Goal: Information Seeking & Learning: Learn about a topic

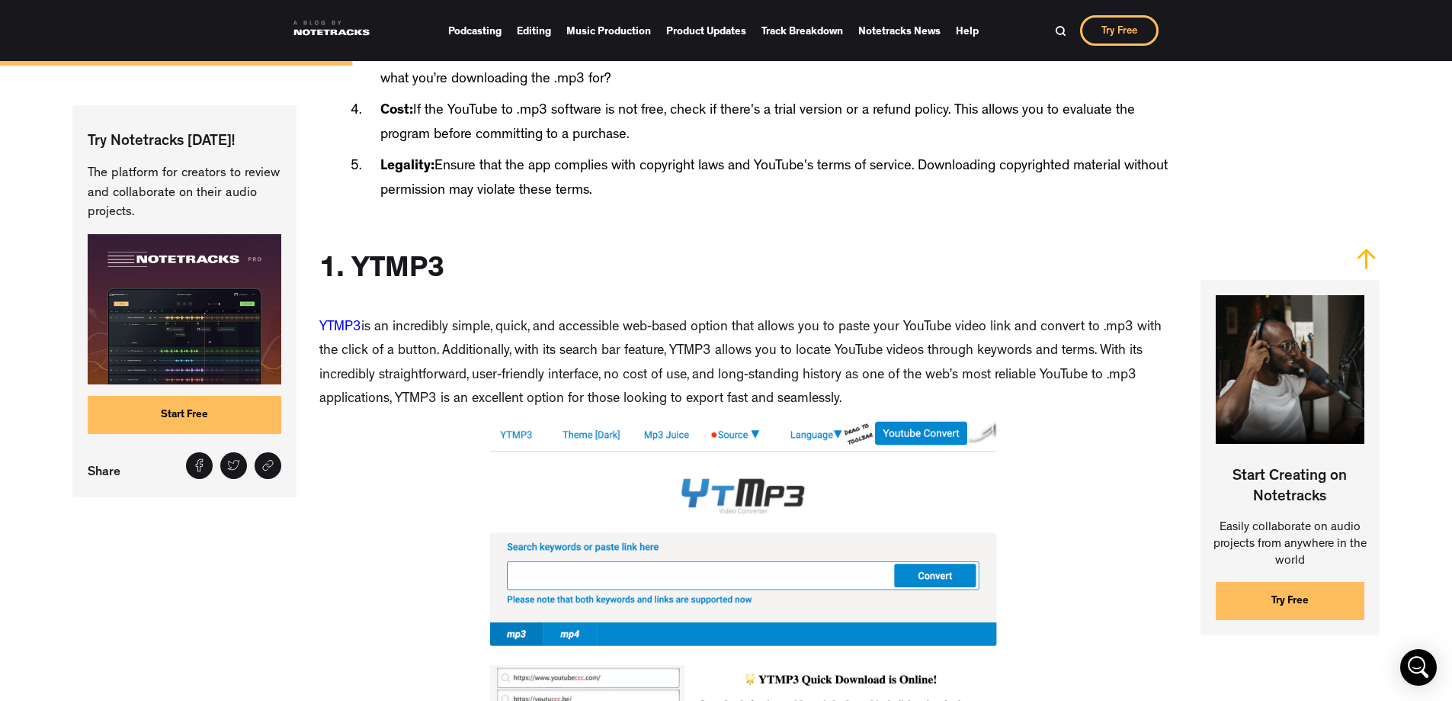
scroll to position [1601, 0]
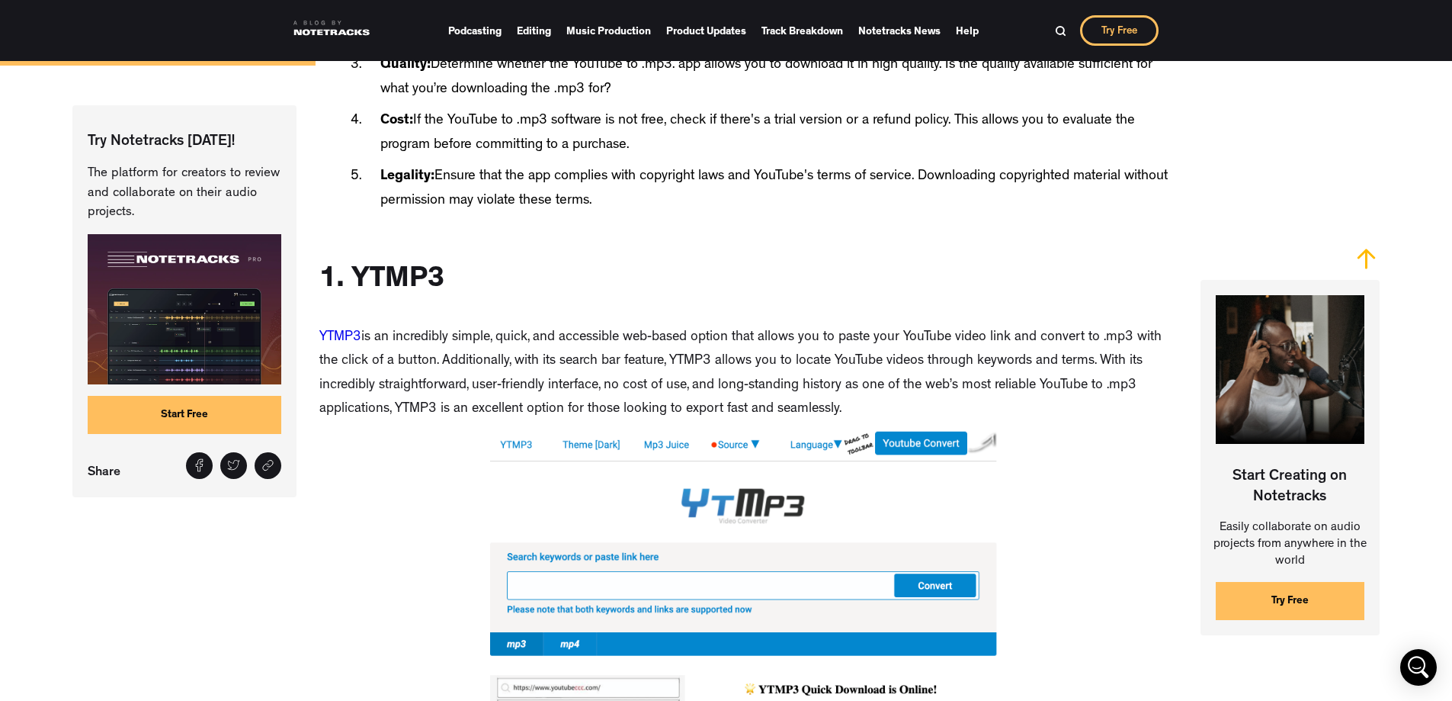
click at [328, 339] on link "YTMP3" at bounding box center [340, 338] width 42 height 14
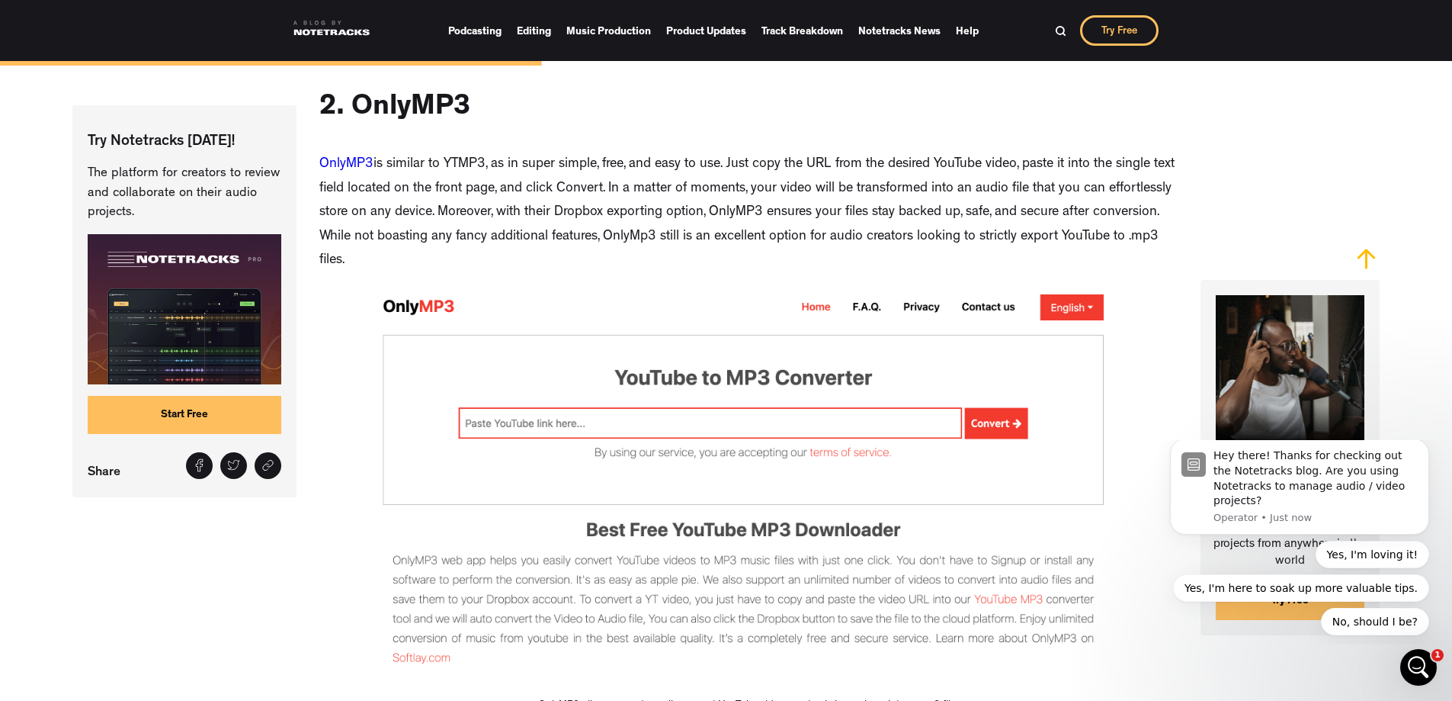
scroll to position [2897, 0]
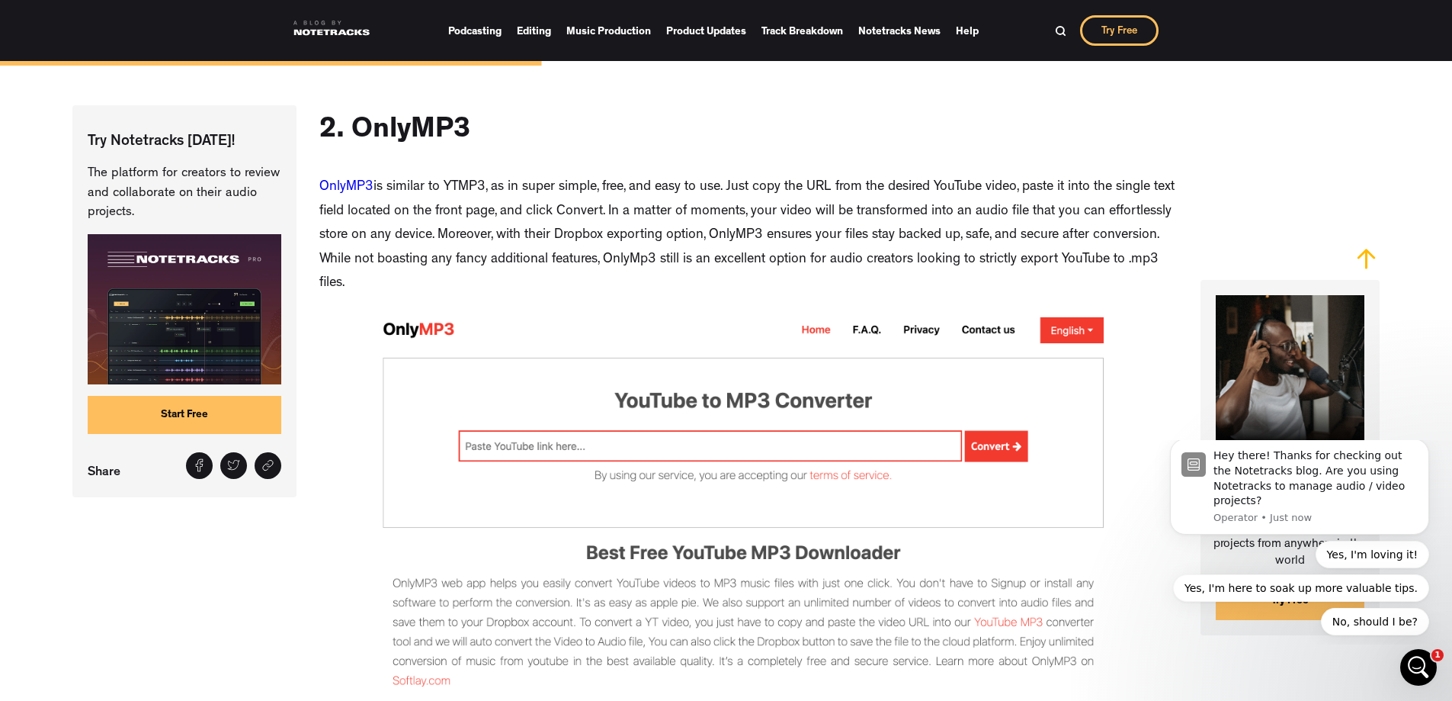
click at [344, 188] on link "OnlyMP3" at bounding box center [346, 188] width 54 height 14
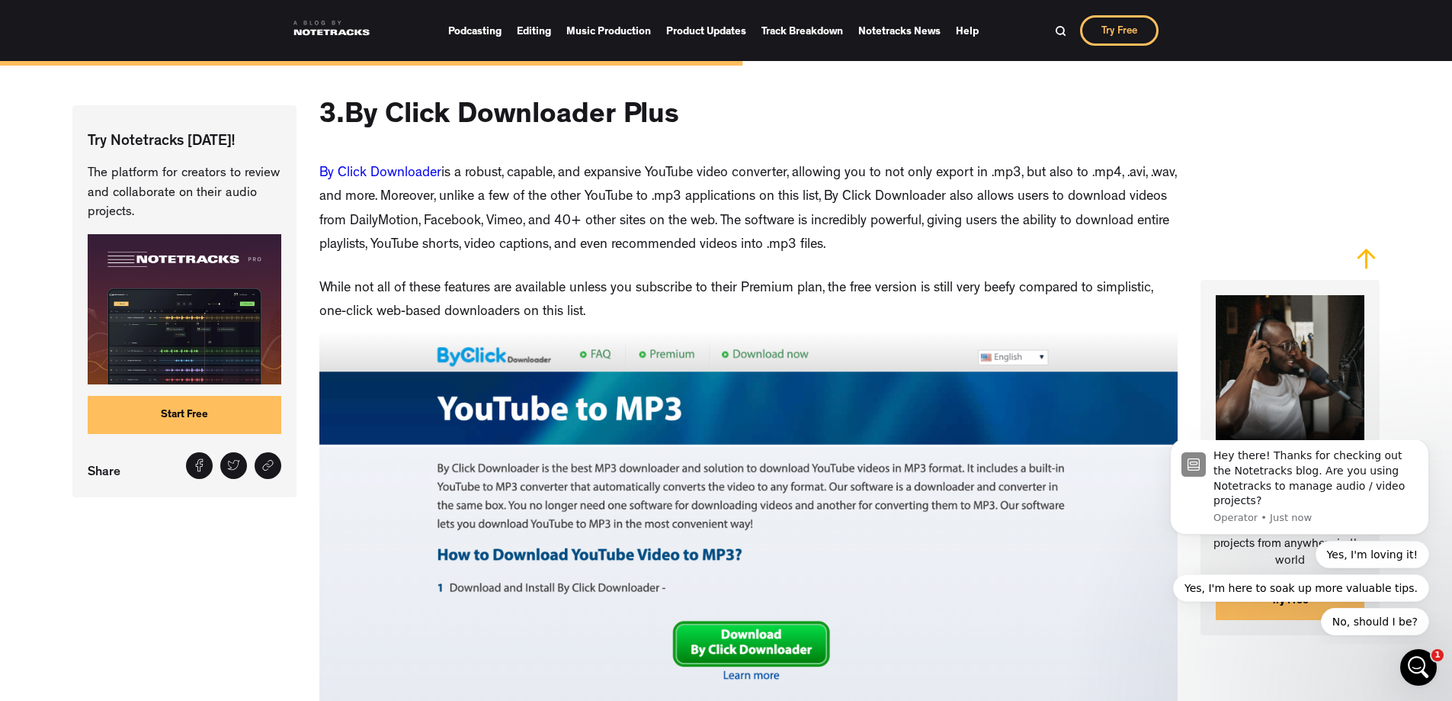
scroll to position [4039, 0]
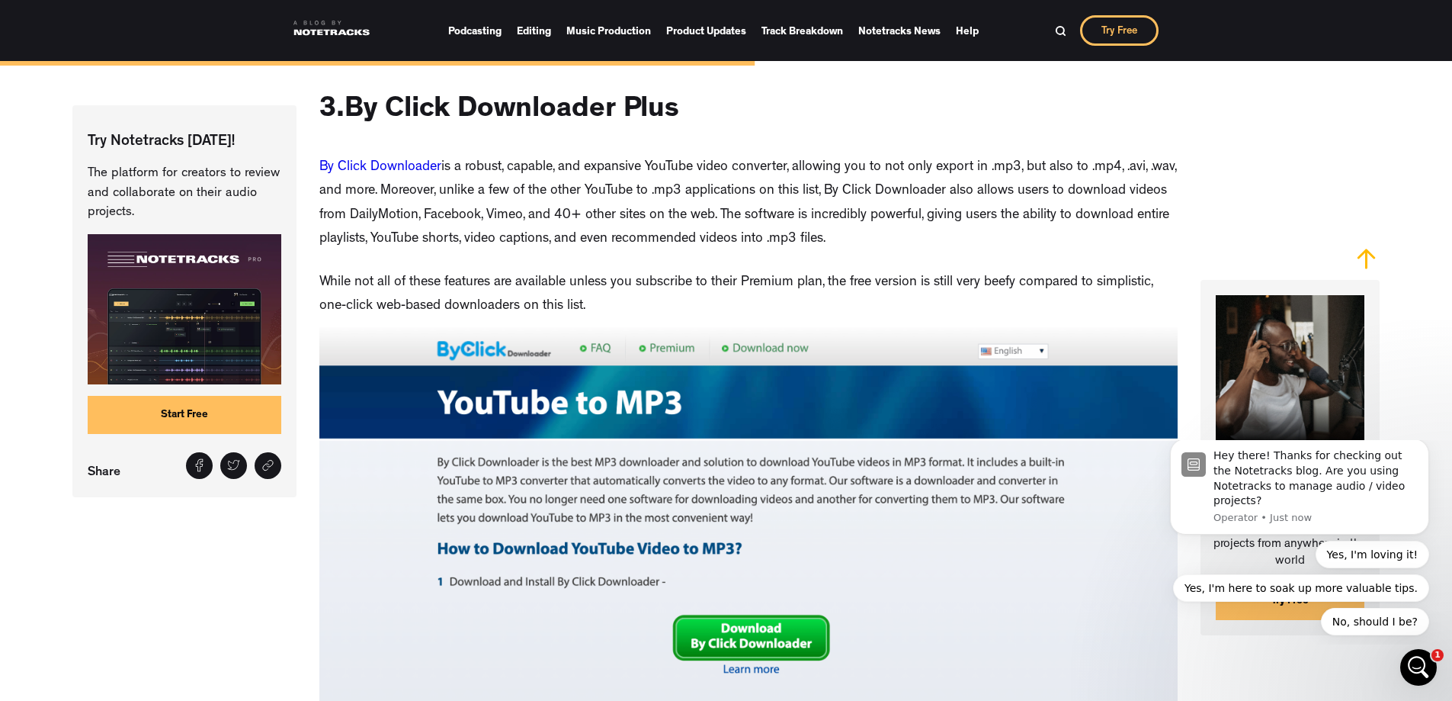
click at [408, 175] on link "By Click Downloader" at bounding box center [380, 168] width 122 height 14
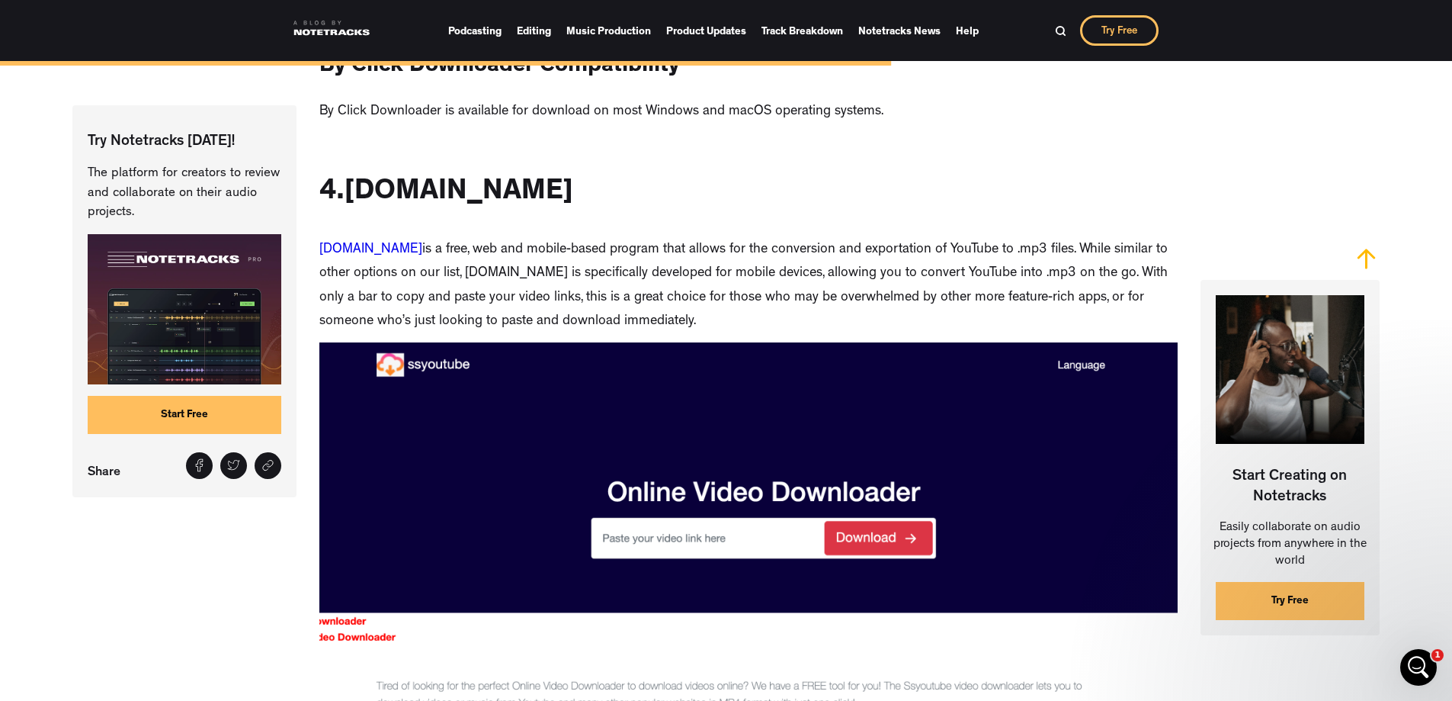
click at [370, 257] on link "[DOMAIN_NAME]" at bounding box center [370, 250] width 103 height 14
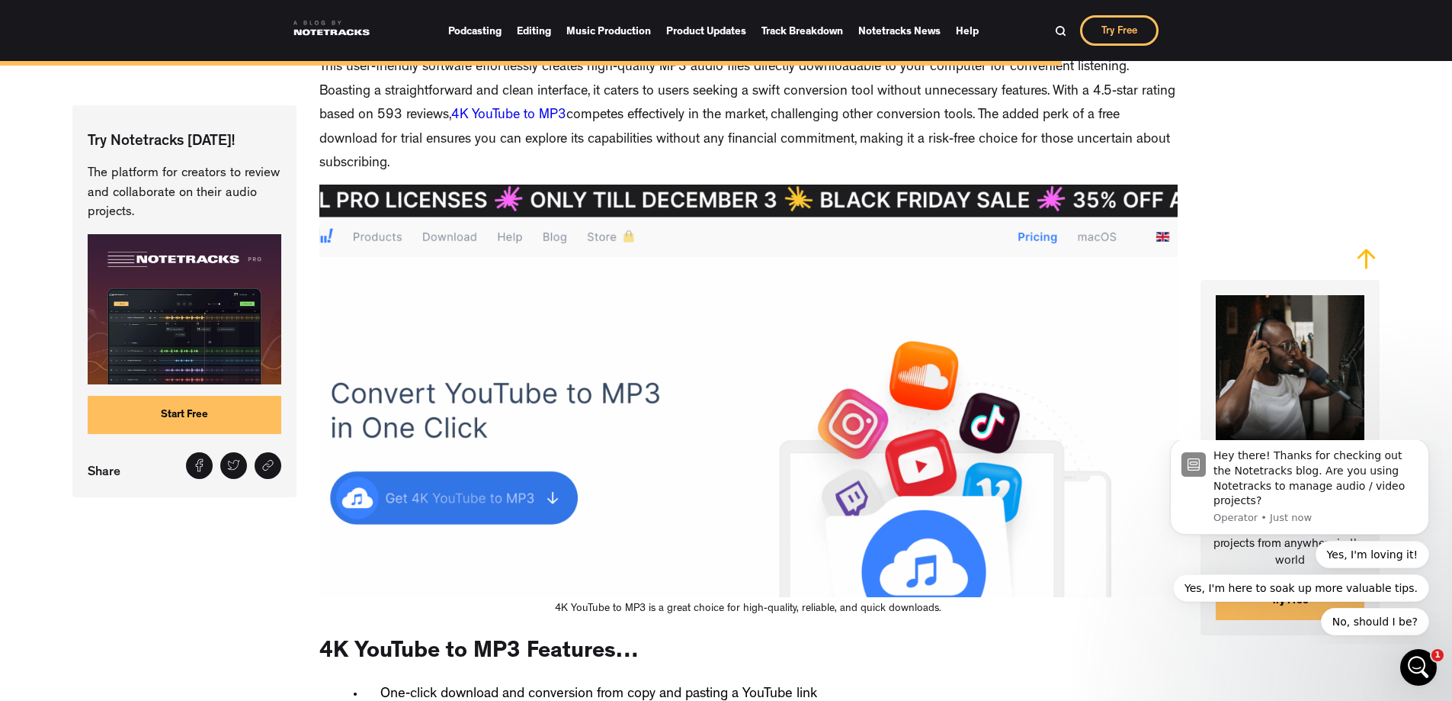
click at [471, 123] on link "4K YouTube to MP3" at bounding box center [508, 116] width 115 height 14
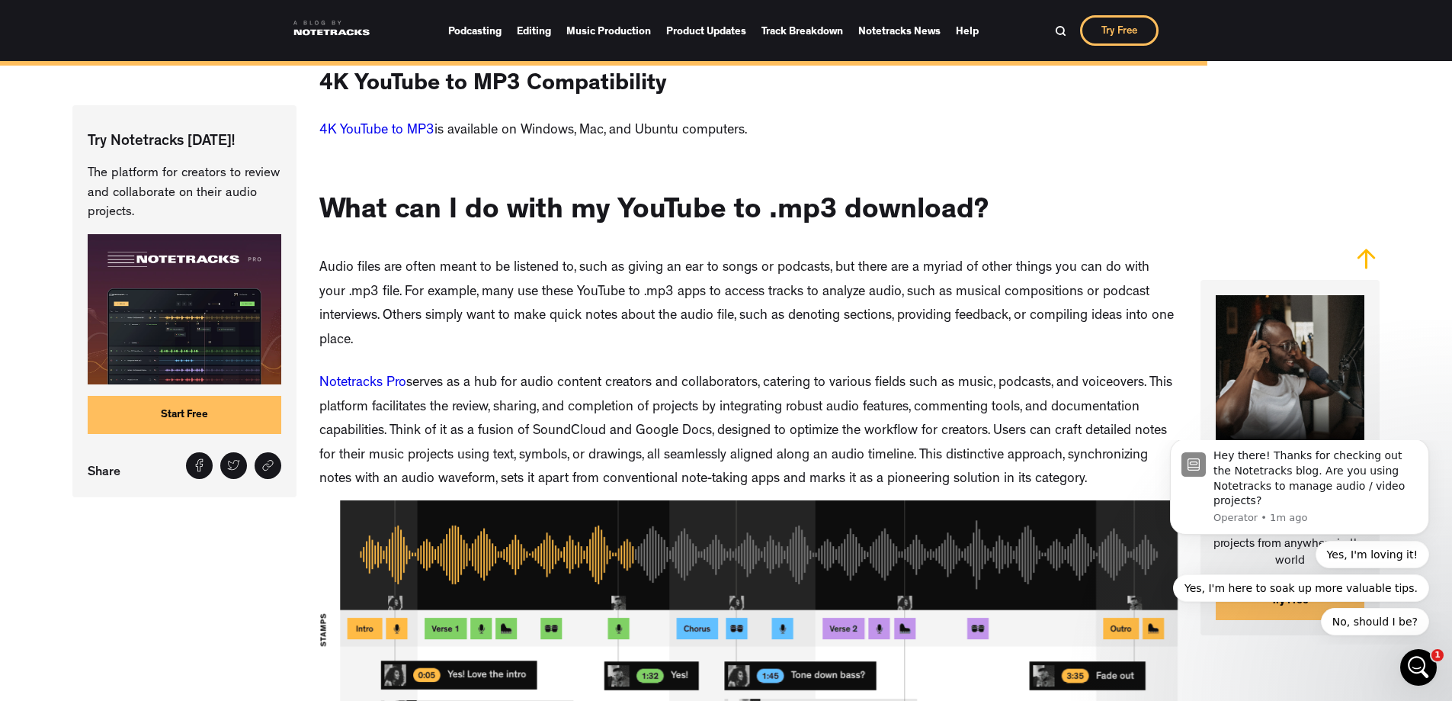
scroll to position [7468, 0]
